Goal: Task Accomplishment & Management: Manage account settings

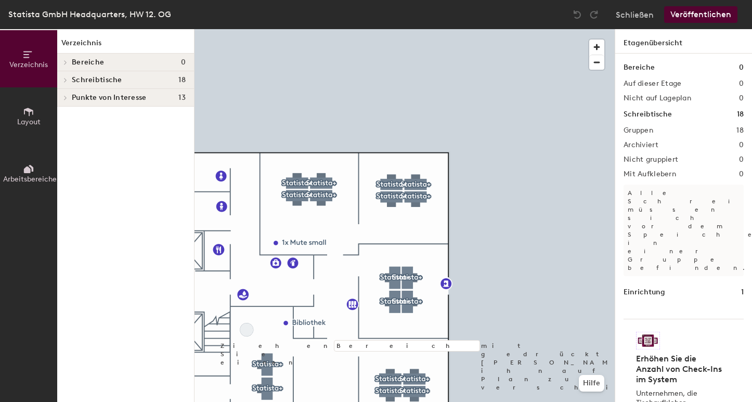
click at [130, 77] on h4 "Schreibtische 18" at bounding box center [129, 80] width 114 height 8
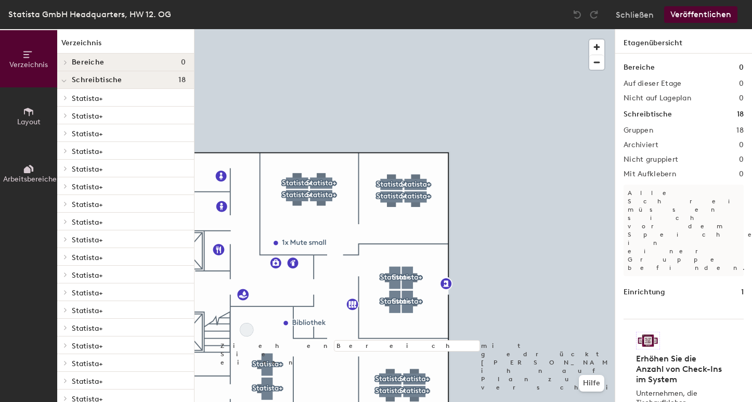
click at [87, 100] on span "Statista+" at bounding box center [87, 98] width 31 height 9
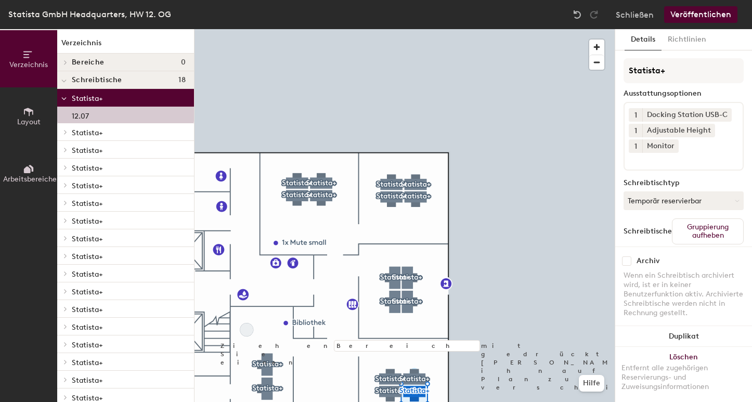
click at [87, 129] on span "Statista+" at bounding box center [87, 132] width 31 height 9
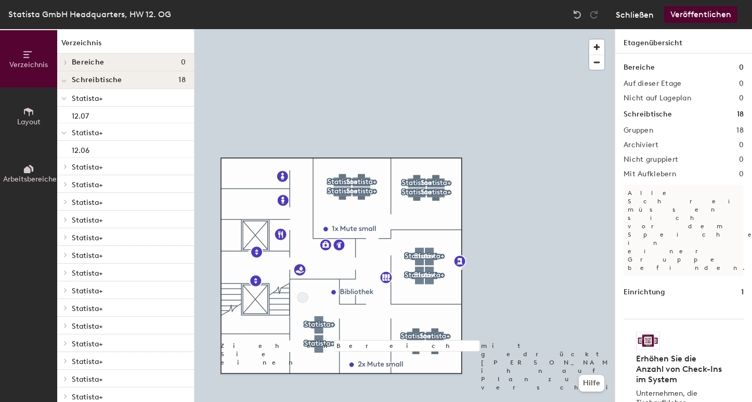
click at [632, 20] on button "Schließen" at bounding box center [635, 14] width 38 height 17
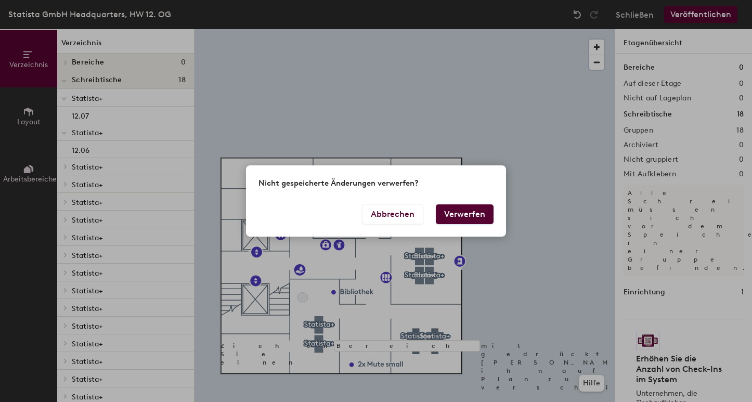
click at [470, 216] on button "Verwerfen" at bounding box center [465, 214] width 58 height 20
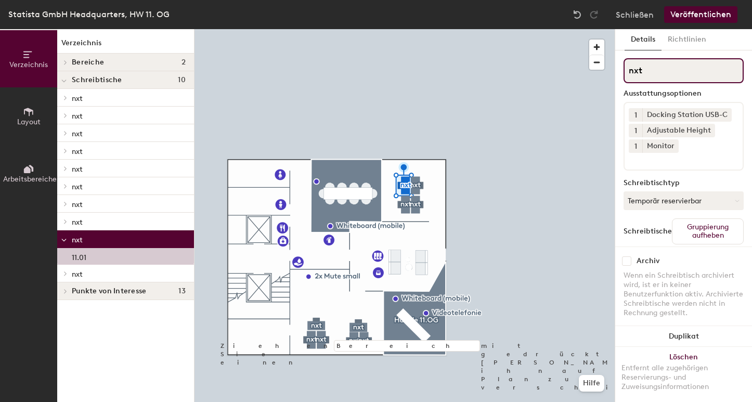
click at [635, 72] on input "nxt" at bounding box center [683, 70] width 120 height 25
type input "Strategy"
click at [586, 29] on div at bounding box center [404, 29] width 420 height 0
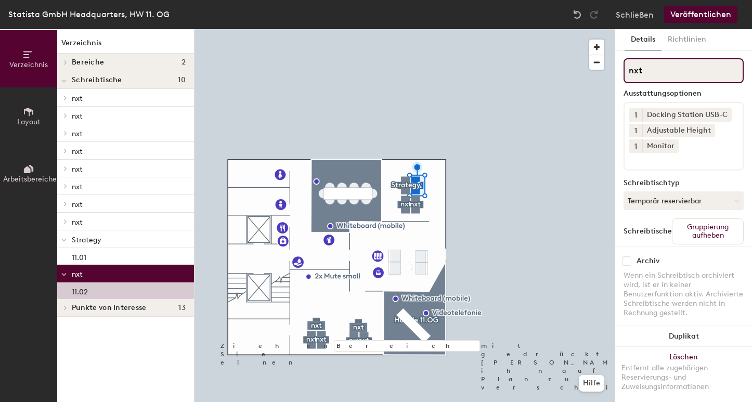
click at [640, 71] on input "nxt" at bounding box center [683, 70] width 120 height 25
type input "Strategy"
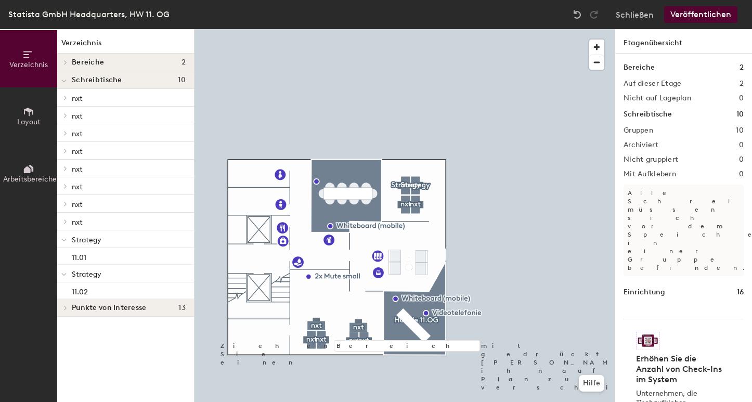
click at [419, 29] on div at bounding box center [404, 29] width 420 height 0
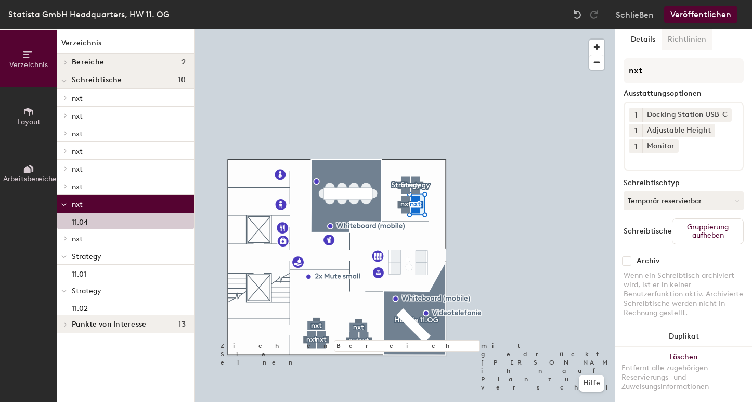
click at [687, 41] on button "Richtlinien" at bounding box center [686, 39] width 51 height 21
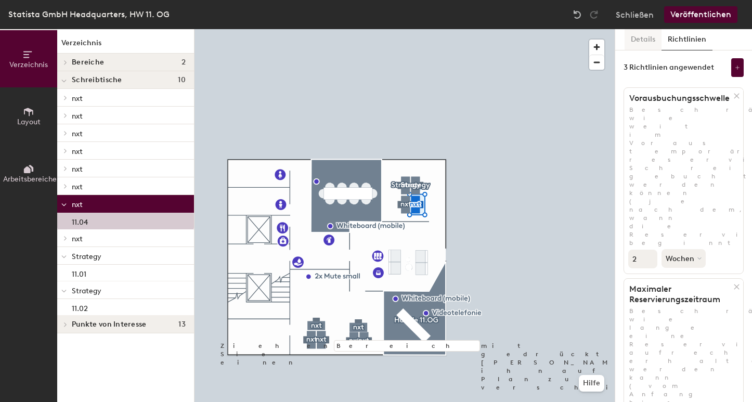
click at [636, 38] on button "Details" at bounding box center [642, 39] width 37 height 21
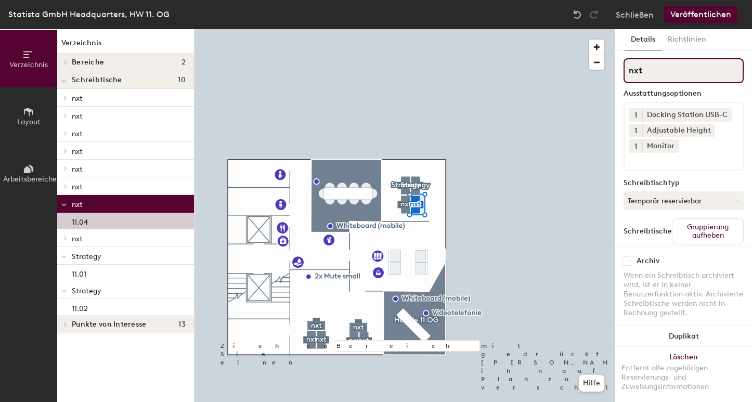
drag, startPoint x: 648, startPoint y: 71, endPoint x: 609, endPoint y: 68, distance: 39.1
click at [609, 68] on div "Verzeichnis Layout Arbeitsbereiche Verzeichnis Bereiche 2 Huddle 11.OG Konfi 11…" at bounding box center [376, 215] width 752 height 373
paste input "Strategy"
type input "Strategy"
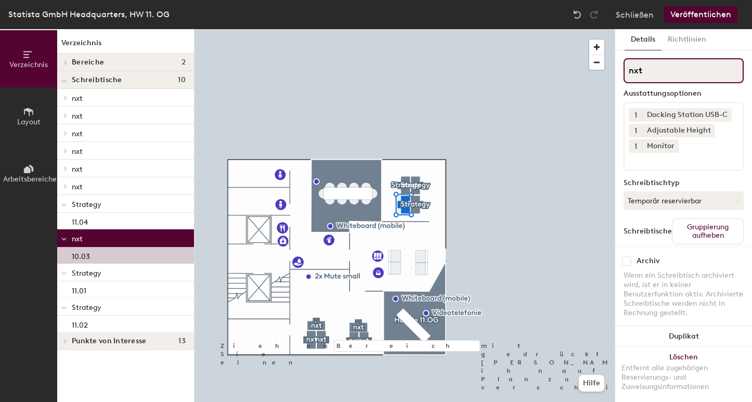
drag, startPoint x: 656, startPoint y: 74, endPoint x: 617, endPoint y: 73, distance: 38.5
click at [617, 73] on div "Details Richtlinien nxt Ausstattungsoptionen 1 Docking Station USB-C 1 Adjustab…" at bounding box center [683, 215] width 137 height 373
paste input "Strategy"
type input "Strategy"
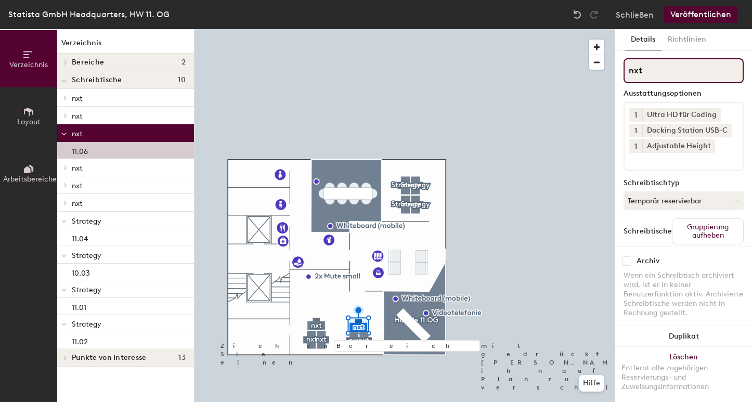
drag, startPoint x: 652, startPoint y: 69, endPoint x: 608, endPoint y: 66, distance: 44.3
click at [608, 66] on div "Verzeichnis Layout Arbeitsbereiche Verzeichnis Bereiche 2 Huddle 11.OG Konfi 11…" at bounding box center [376, 215] width 752 height 373
paste input "Strategy"
type input "Strategy"
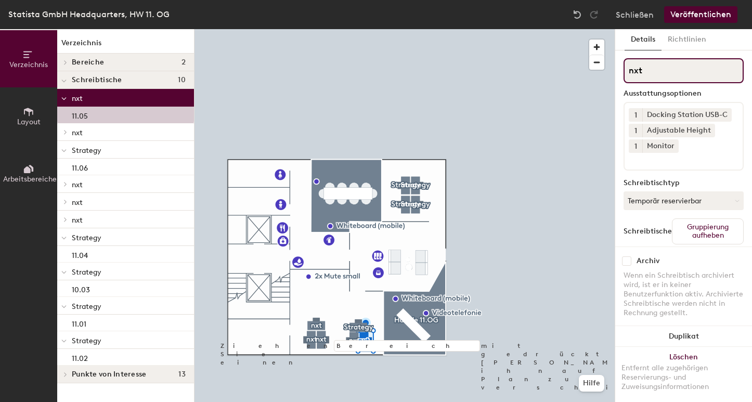
drag, startPoint x: 662, startPoint y: 71, endPoint x: 628, endPoint y: 71, distance: 34.3
click at [628, 71] on input "nxt" at bounding box center [683, 70] width 120 height 25
paste input "Strategy"
type input "Strategy"
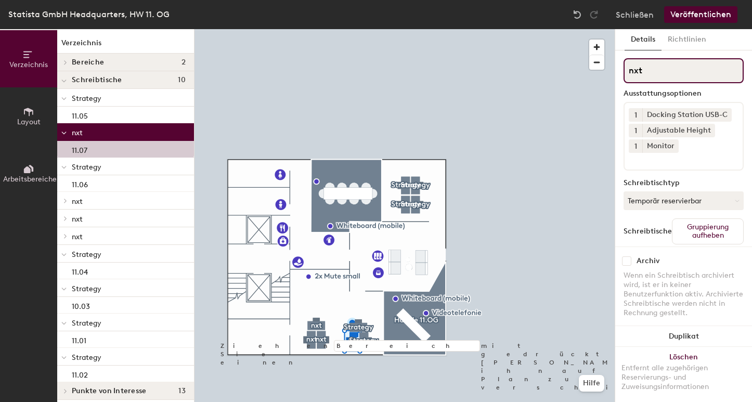
drag, startPoint x: 656, startPoint y: 68, endPoint x: 624, endPoint y: 71, distance: 32.4
click at [624, 71] on input "nxt" at bounding box center [683, 70] width 120 height 25
paste input "Strategy"
type input "Strategy"
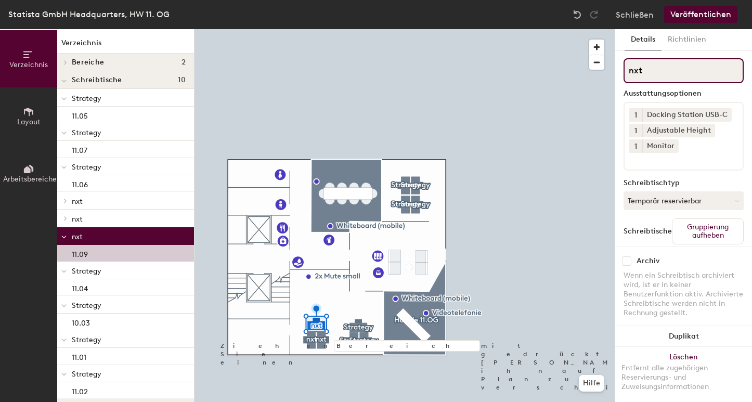
click at [613, 68] on div "Verzeichnis Layout Arbeitsbereiche Verzeichnis Bereiche 2 Huddle 11.OG Konfi 11…" at bounding box center [376, 215] width 752 height 373
paste input "Strategy"
type input "Strategy"
drag, startPoint x: 667, startPoint y: 67, endPoint x: 609, endPoint y: 69, distance: 58.3
click at [310, 29] on div at bounding box center [404, 29] width 420 height 0
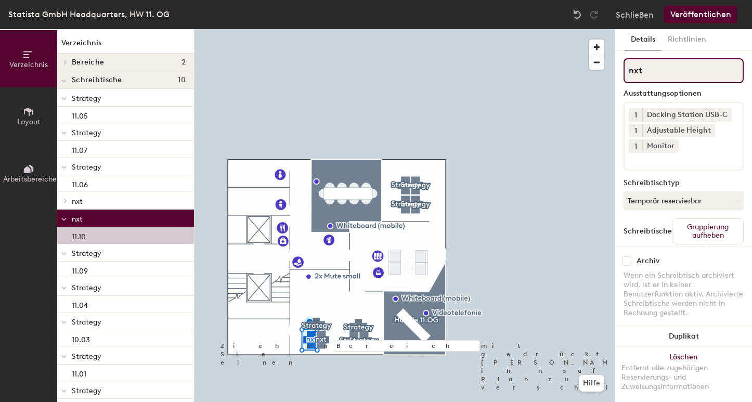
drag, startPoint x: 658, startPoint y: 68, endPoint x: 616, endPoint y: 68, distance: 42.1
click at [616, 68] on div "Details Richtlinien nxt Ausstattungsoptionen 1 Docking Station USB-C 1 Adjustab…" at bounding box center [683, 215] width 137 height 373
paste input "Strategy"
type input "Strategy"
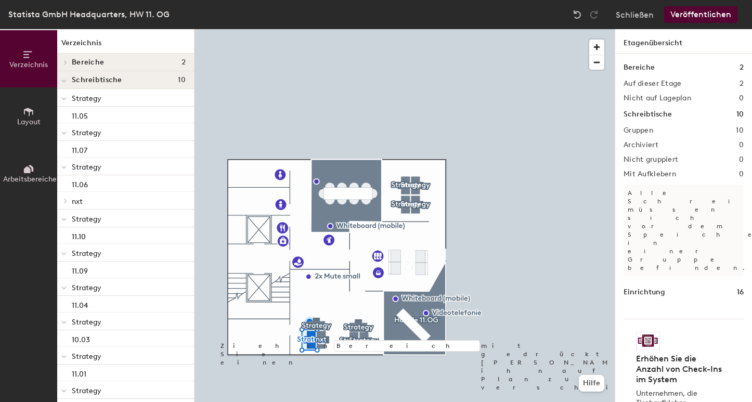
click at [324, 29] on div at bounding box center [404, 29] width 420 height 0
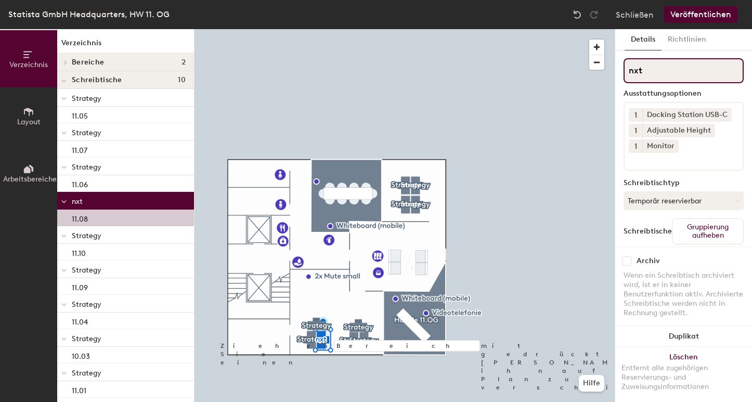
drag, startPoint x: 654, startPoint y: 66, endPoint x: 618, endPoint y: 65, distance: 35.4
click at [618, 65] on div "Details Richtlinien nxt Ausstattungsoptionen 1 Docking Station USB-C 1 Adjustab…" at bounding box center [683, 215] width 137 height 373
paste input "Strategy"
type input "Strategy"
click at [565, 29] on div at bounding box center [404, 29] width 420 height 0
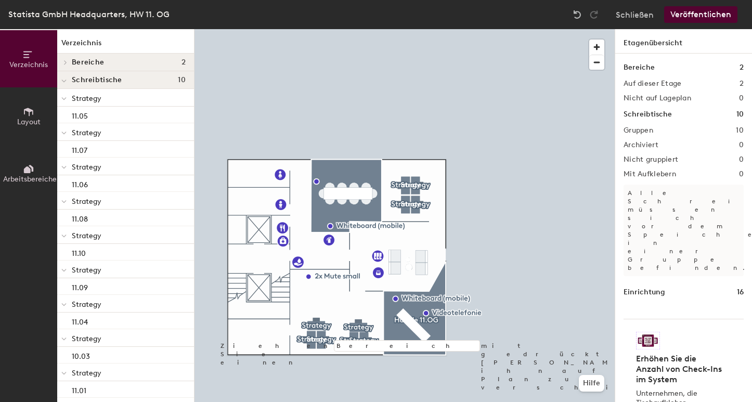
click at [710, 12] on button "Veröffentlichen" at bounding box center [700, 14] width 73 height 17
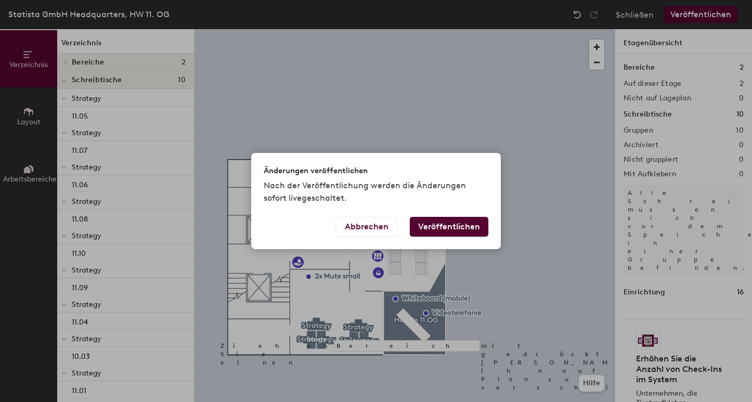
click at [451, 228] on button "Veröffentlichen" at bounding box center [449, 227] width 79 height 20
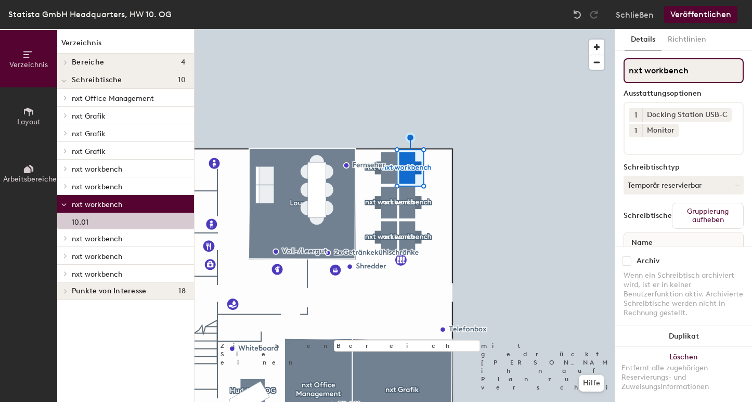
click at [635, 71] on input "nxt workbench" at bounding box center [683, 70] width 120 height 25
paste input "Strategy"
type input "Strategy workbench"
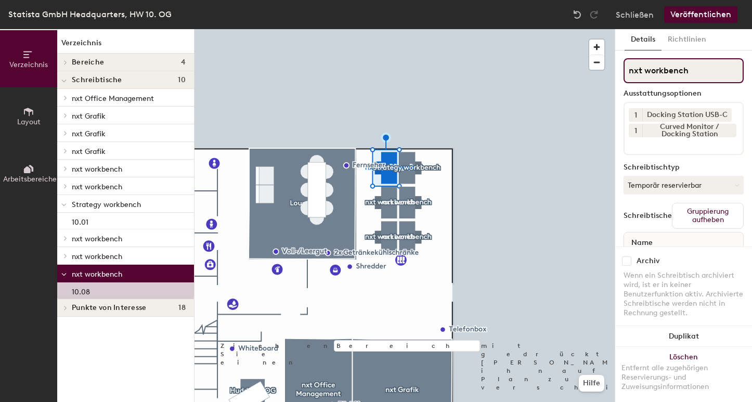
click at [635, 73] on input "nxt workbench" at bounding box center [683, 70] width 120 height 25
paste input "Strategy"
type input "Strategy workbench"
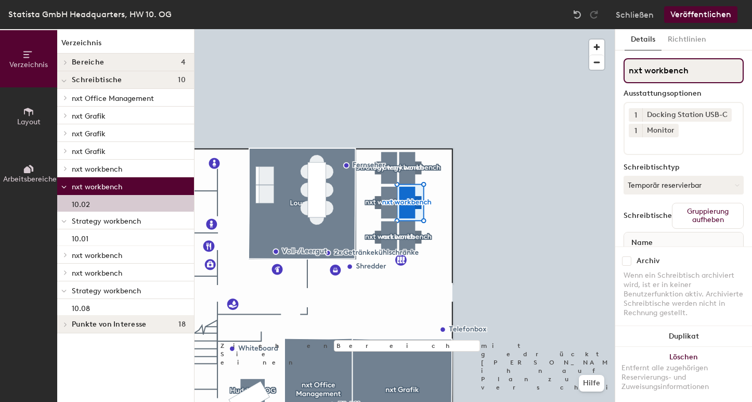
click at [630, 75] on input "nxt workbench" at bounding box center [683, 70] width 120 height 25
paste input "Strategy"
type input "Strategy workbench"
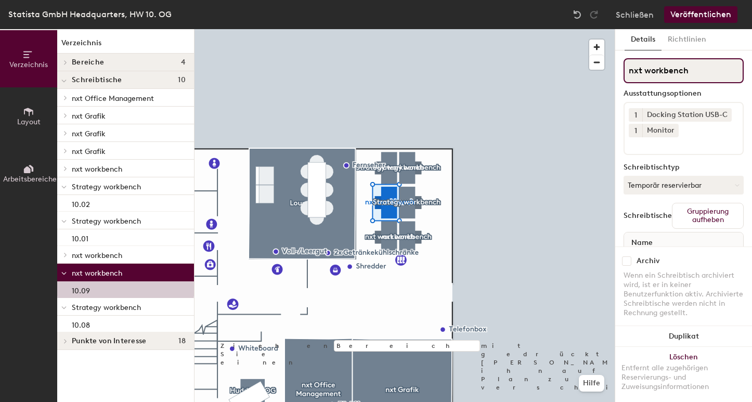
click at [639, 72] on input "nxt workbench" at bounding box center [683, 70] width 120 height 25
paste input "Strategy"
type input "Strategy workbench"
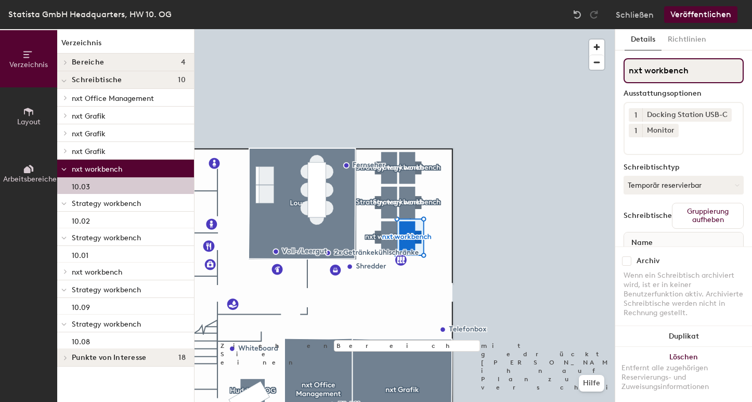
click at [642, 67] on input "nxt workbench" at bounding box center [683, 70] width 120 height 25
click at [633, 71] on input "nxt workbench" at bounding box center [683, 70] width 120 height 25
paste input "Strategy"
type input "Strategy workbench"
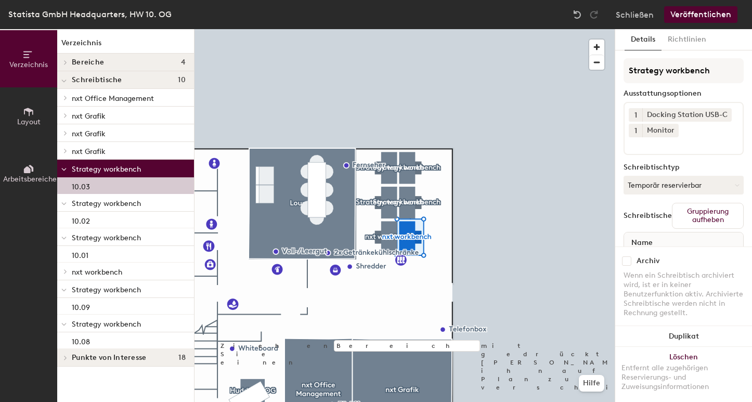
click at [525, 29] on div at bounding box center [404, 29] width 420 height 0
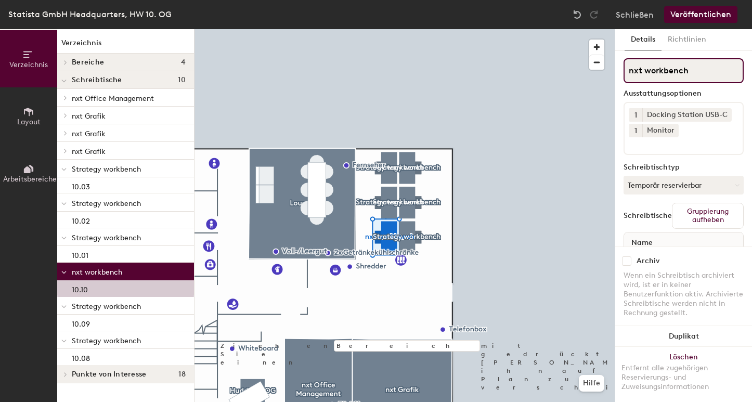
click at [634, 67] on input "nxt workbench" at bounding box center [683, 70] width 120 height 25
paste input "Strategy"
type input "Strategy workbench"
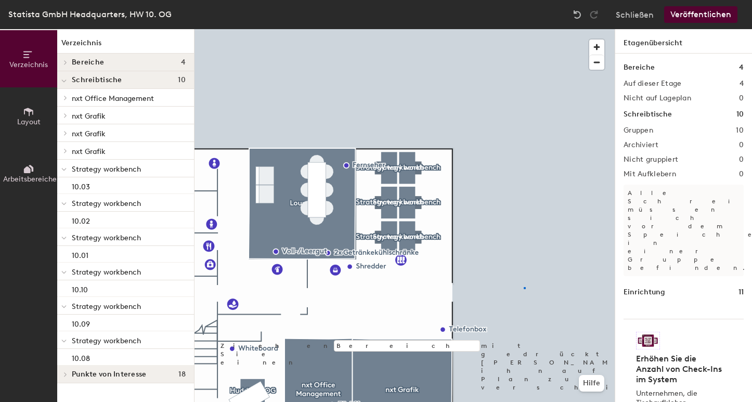
click at [525, 29] on div at bounding box center [404, 29] width 420 height 0
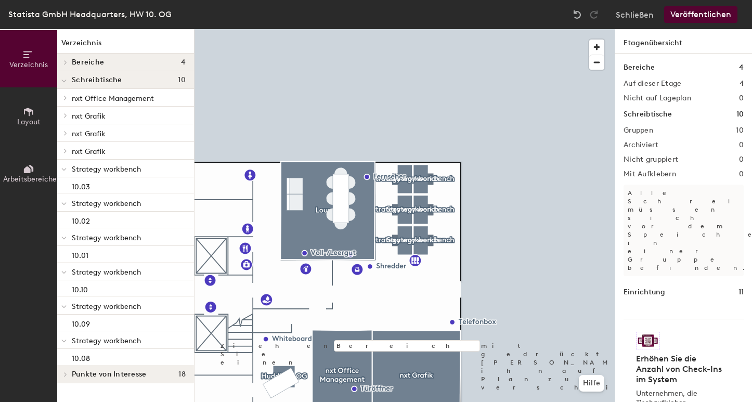
click at [419, 29] on div at bounding box center [404, 29] width 420 height 0
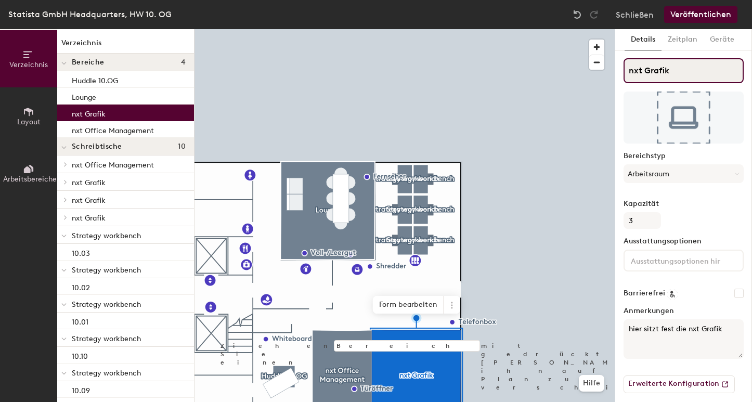
click at [637, 72] on input "nxt Grafik" at bounding box center [683, 70] width 120 height 25
paste input "Strategy"
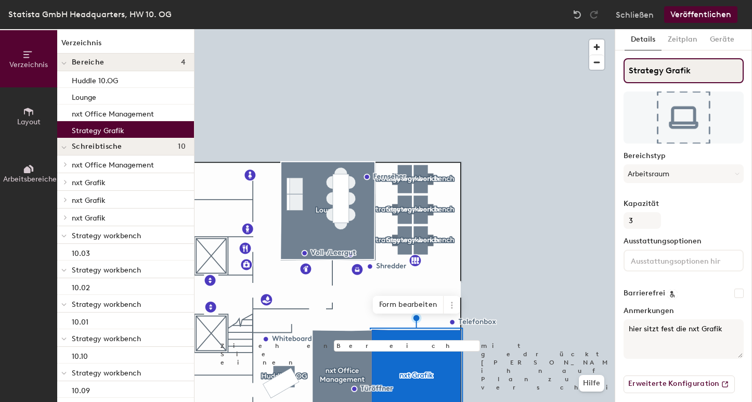
type input "Strategy Grafik"
click at [535, 29] on div at bounding box center [404, 29] width 420 height 0
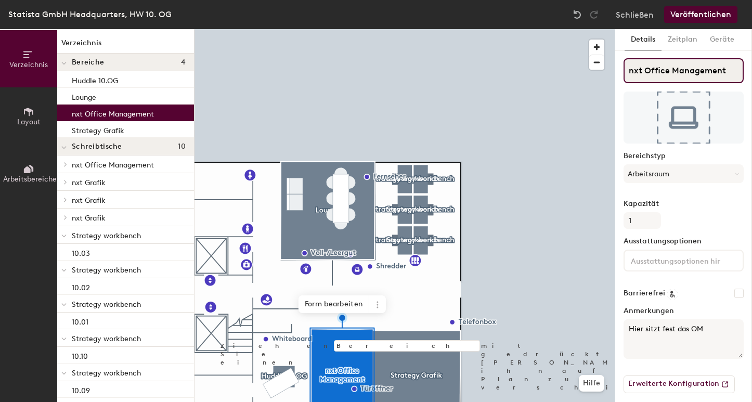
click at [636, 73] on input "nxt Office Management" at bounding box center [683, 70] width 120 height 25
paste input "Strategy"
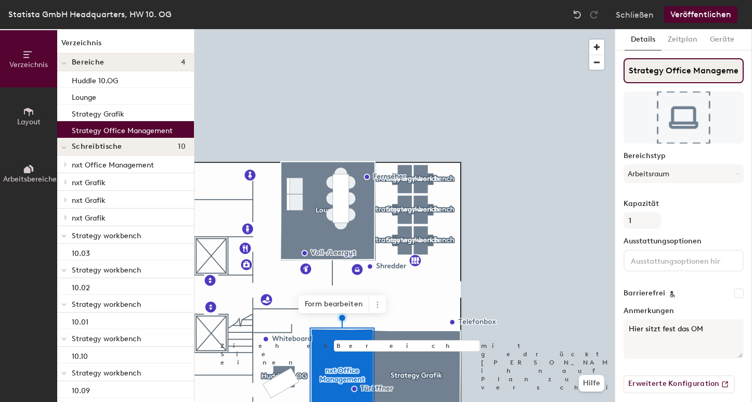
type input "Strategy Office Management"
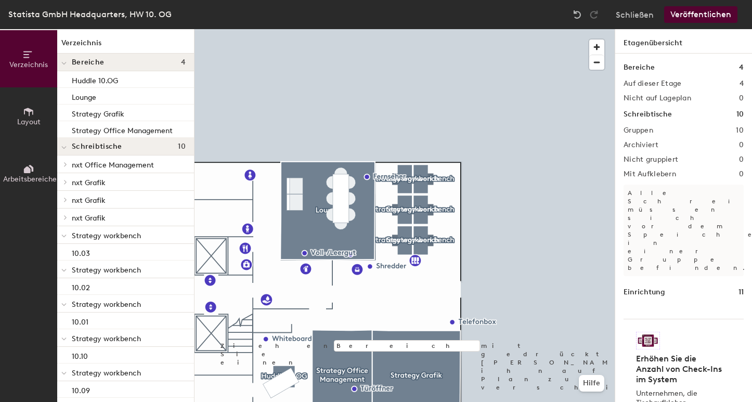
click at [84, 182] on span "nxt Grafik" at bounding box center [89, 182] width 34 height 9
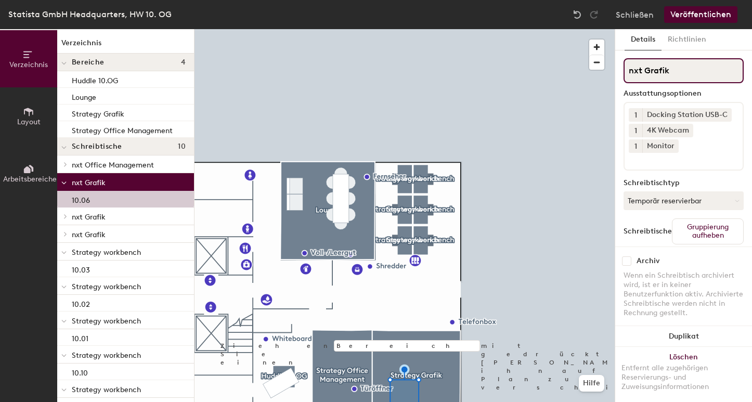
click at [627, 71] on input "nxt Grafik" at bounding box center [683, 70] width 120 height 25
paste input "Strategy"
type input "Strategy Grafik"
click at [95, 219] on span "nxt Grafik" at bounding box center [89, 217] width 34 height 9
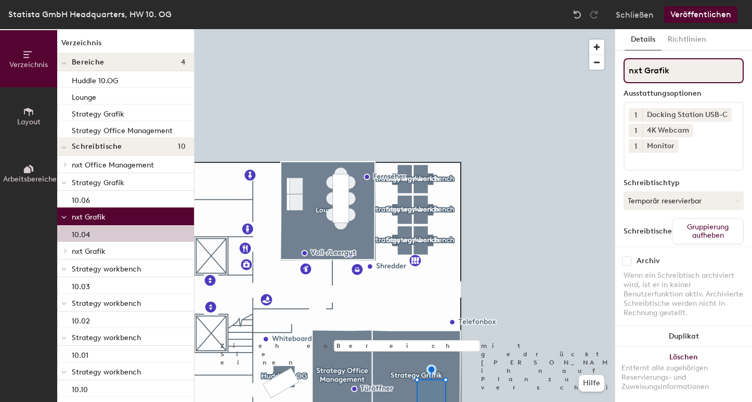
click at [632, 74] on input "nxt Grafik" at bounding box center [683, 70] width 120 height 25
paste input "Strategy"
type input "Strategy Grafik"
click at [101, 248] on span "nxt Grafik" at bounding box center [89, 251] width 34 height 9
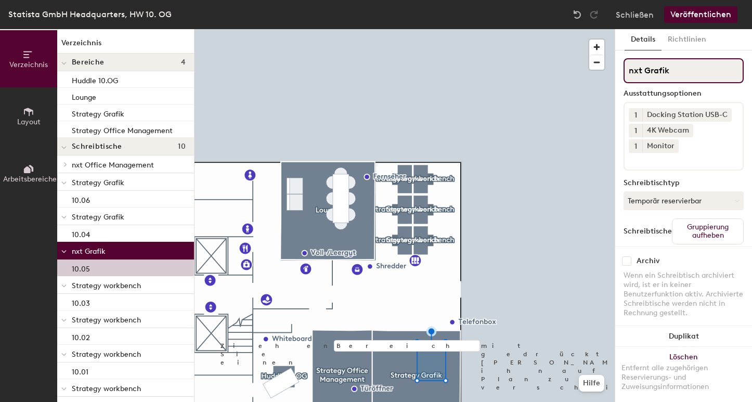
click at [638, 68] on input "nxt Grafik" at bounding box center [683, 70] width 120 height 25
paste input "Strategy"
type input "Strategy Grafik"
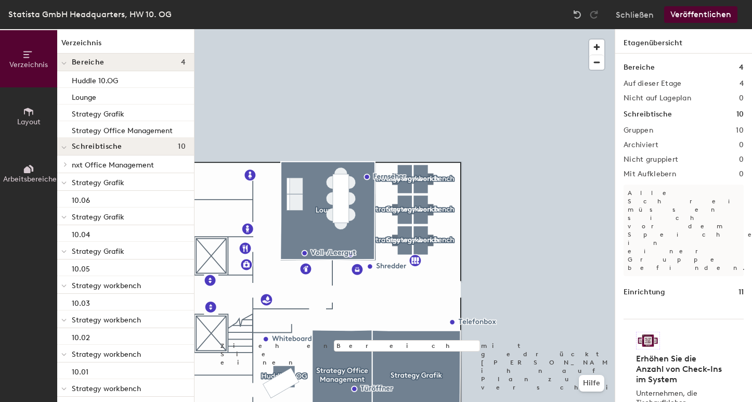
click at [99, 162] on span "nxt Office Management" at bounding box center [113, 165] width 82 height 9
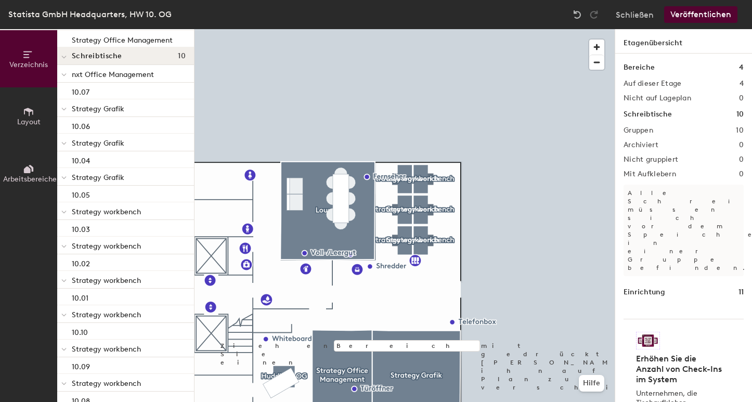
scroll to position [123, 0]
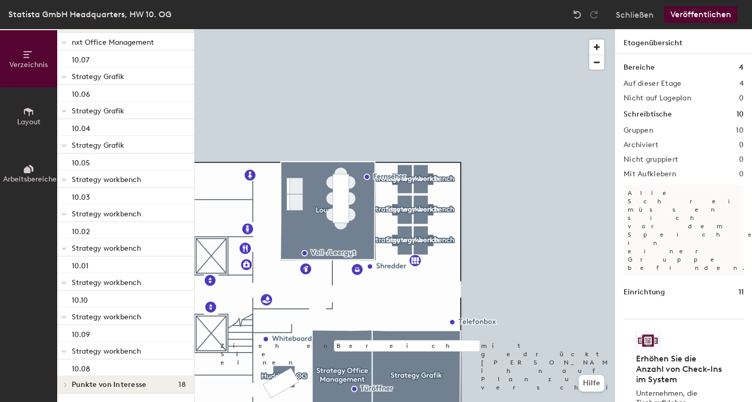
click at [706, 11] on button "Veröffentlichen" at bounding box center [700, 14] width 73 height 17
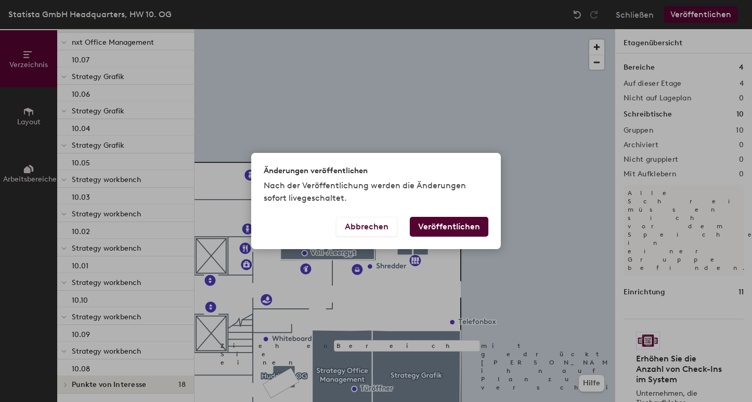
click at [464, 229] on button "Veröffentlichen" at bounding box center [449, 227] width 79 height 20
